Goal: Book appointment/travel/reservation

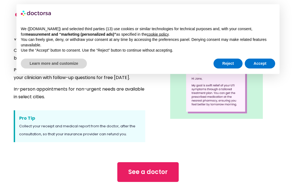
scroll to position [401, 0]
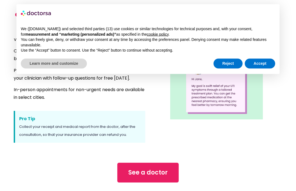
click at [152, 175] on span "See a doctor" at bounding box center [147, 172] width 39 height 9
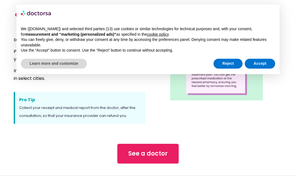
scroll to position [420, 0]
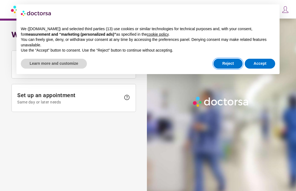
click at [222, 64] on button "Reject" at bounding box center [228, 64] width 29 height 10
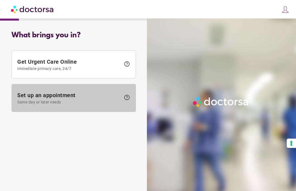
click at [127, 99] on span "help" at bounding box center [127, 97] width 7 height 7
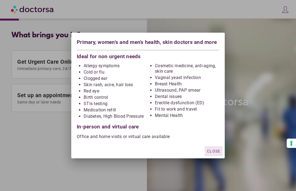
click at [251, 76] on div at bounding box center [148, 95] width 296 height 191
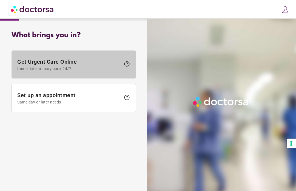
click at [128, 63] on span "help" at bounding box center [127, 64] width 7 height 7
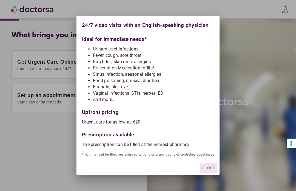
click at [239, 69] on div at bounding box center [148, 95] width 296 height 191
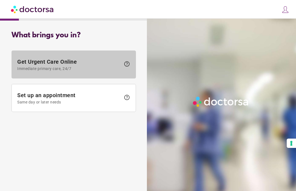
click at [57, 68] on span "Immediate primary care, 24/7" at bounding box center [69, 68] width 104 height 4
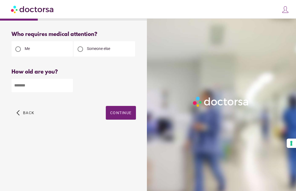
click at [57, 84] on input "number" at bounding box center [42, 85] width 61 height 13
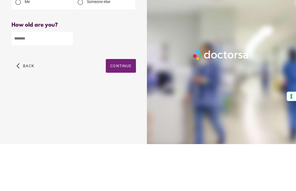
type input "**"
click at [120, 111] on span "Continue" at bounding box center [120, 113] width 21 height 4
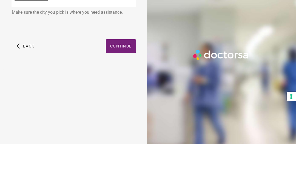
scroll to position [19, 0]
